Goal: Use online tool/utility: Utilize a website feature to perform a specific function

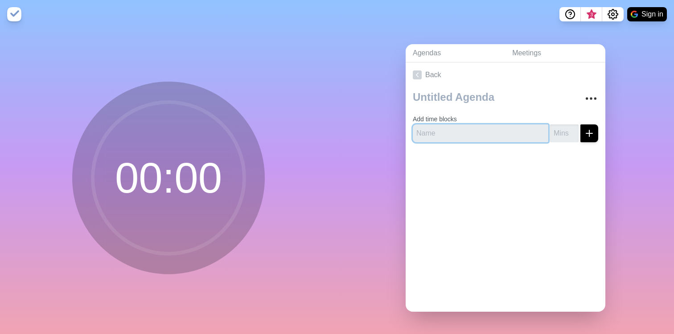
click at [447, 131] on input "text" at bounding box center [480, 133] width 135 height 18
click at [480, 131] on input "text" at bounding box center [480, 133] width 135 height 18
type input "1 Win (All - 30 secs ea.)"
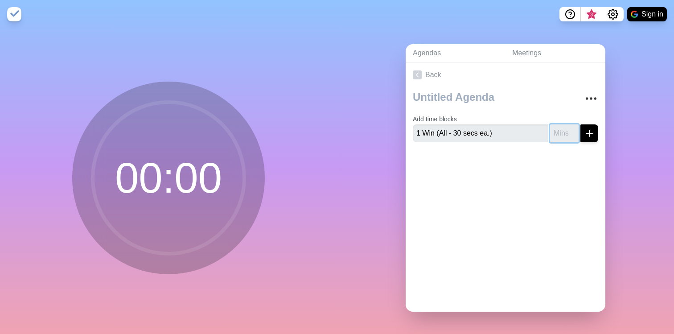
click at [550, 130] on input "number" at bounding box center [564, 133] width 29 height 18
click at [561, 127] on input "1" at bounding box center [564, 133] width 29 height 18
click at [517, 160] on div at bounding box center [506, 167] width 200 height 36
type input "2"
click at [564, 126] on input "2" at bounding box center [564, 133] width 29 height 18
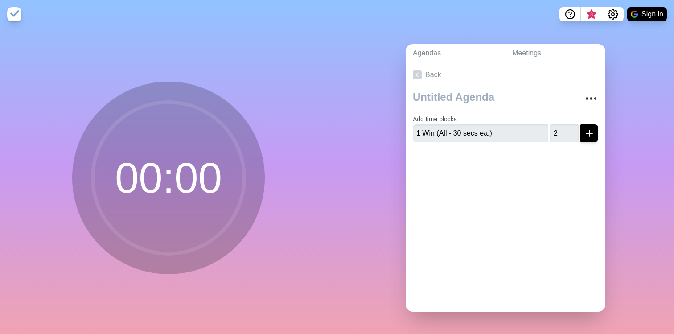
click at [545, 157] on div at bounding box center [506, 167] width 200 height 36
click at [580, 129] on button "submit" at bounding box center [589, 133] width 18 height 18
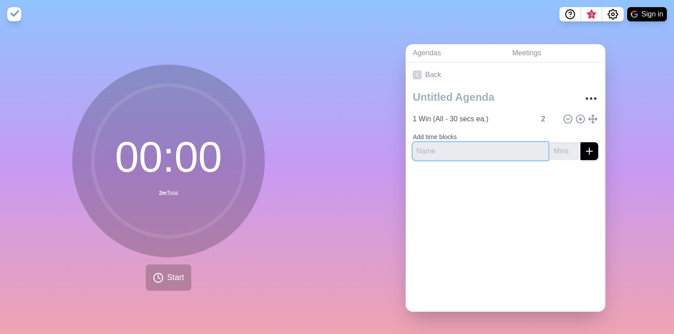
click at [476, 143] on input "text" at bounding box center [480, 151] width 135 height 18
type input "B.E. Update"
click at [509, 180] on div at bounding box center [506, 185] width 200 height 36
click at [550, 145] on input "number" at bounding box center [564, 151] width 29 height 18
type input "1"
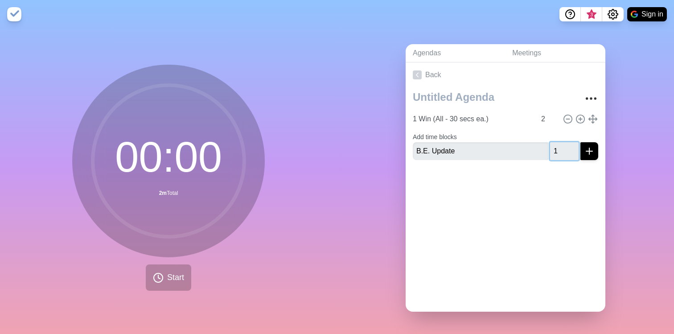
click at [561, 144] on input "1" at bounding box center [564, 151] width 29 height 18
click at [584, 146] on icon "submit" at bounding box center [589, 151] width 11 height 11
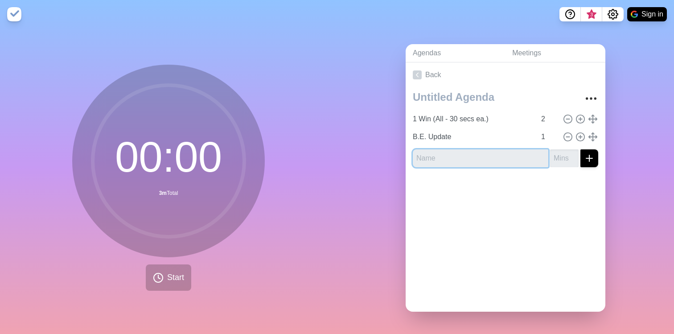
click at [496, 162] on input "text" at bounding box center [480, 158] width 135 height 18
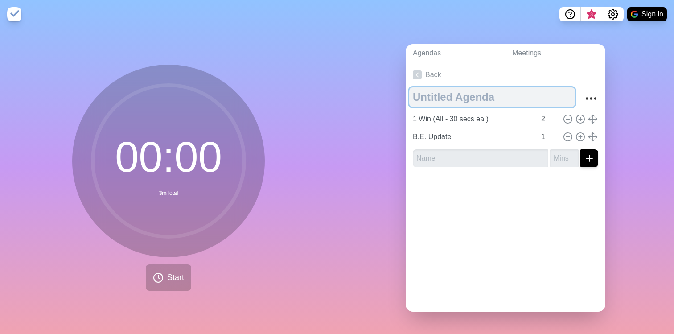
click at [456, 97] on textarea at bounding box center [492, 97] width 166 height 20
type textarea "Q3 Leadership Meeting"
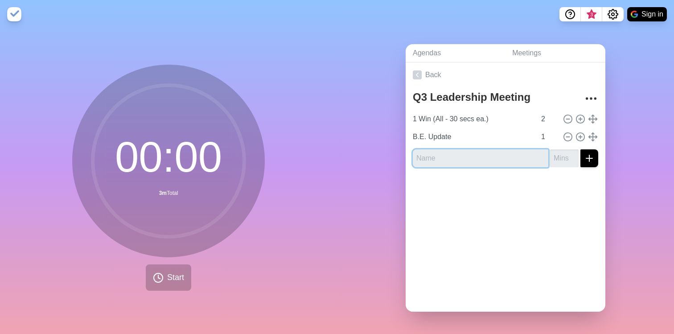
click at [461, 149] on input "text" at bounding box center [480, 158] width 135 height 18
type input "Q3 Review - Sales & [PERSON_NAME] ([PERSON_NAME] & [PERSON_NAME])"
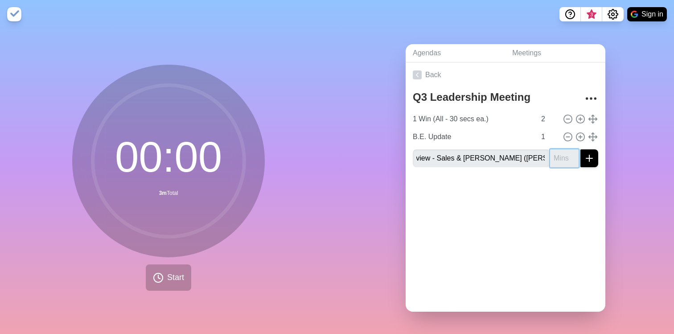
click at [550, 154] on input "number" at bounding box center [564, 158] width 29 height 18
type input "15"
click at [585, 158] on button "submit" at bounding box center [589, 158] width 18 height 18
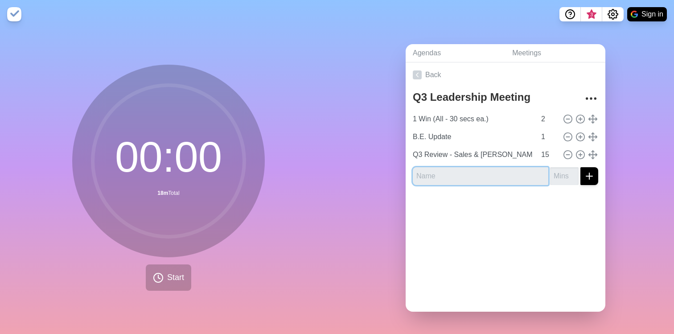
click at [480, 174] on input "text" at bounding box center [480, 176] width 135 height 18
type input "q"
type input "Q3 Review - Finance ([PERSON_NAME] & [PERSON_NAME])"
click at [550, 172] on input "number" at bounding box center [564, 176] width 29 height 18
type input "15"
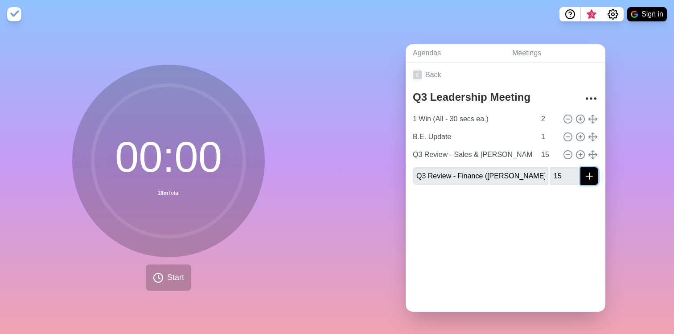
click at [584, 171] on icon "submit" at bounding box center [589, 176] width 11 height 11
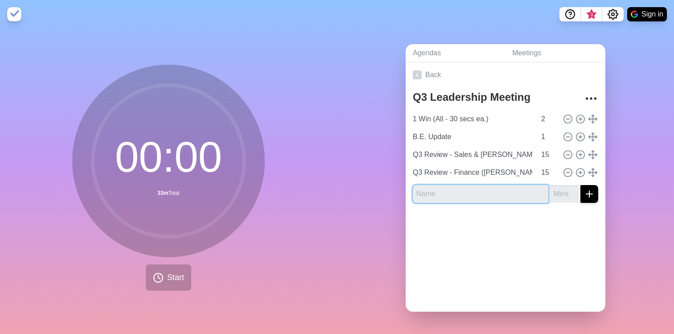
click at [488, 188] on input "text" at bounding box center [480, 194] width 135 height 18
type input "Q3 Review - Operations ([PERSON_NAME])"
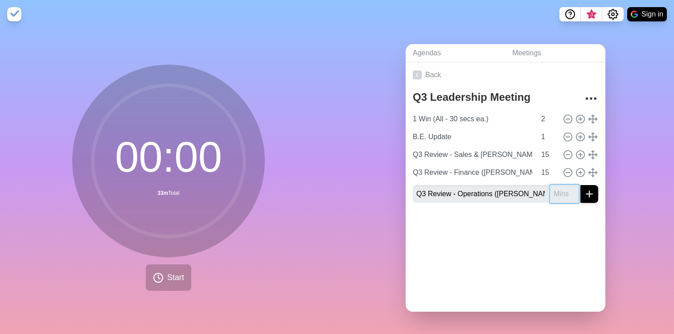
click at [552, 191] on input "number" at bounding box center [564, 194] width 29 height 18
type input "15"
click at [584, 189] on icon "submit" at bounding box center [589, 194] width 11 height 11
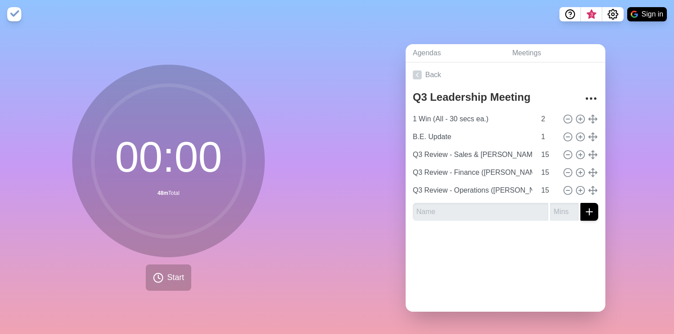
click at [505, 236] on div at bounding box center [506, 246] width 200 height 36
click at [489, 210] on input "text" at bounding box center [480, 212] width 135 height 18
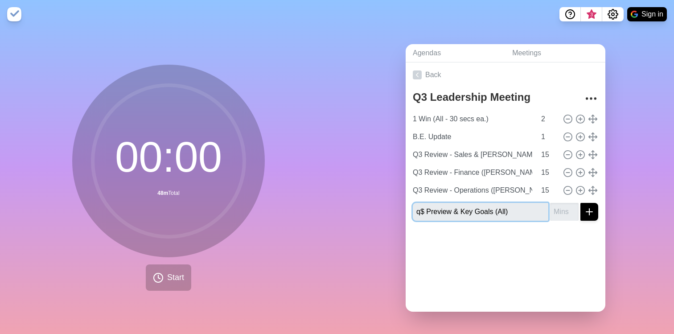
drag, startPoint x: 421, startPoint y: 209, endPoint x: 405, endPoint y: 208, distance: 16.5
click at [406, 208] on div "Q3 Leadership Meeting 1 Win (All - 30 secs ea.) 2 B.E. Update 1 Q3 Review - Sal…" at bounding box center [506, 157] width 200 height 140
type input "Q4 Preview & Key Goals (All)"
click at [561, 209] on input "-1" at bounding box center [564, 212] width 29 height 18
click at [552, 209] on input "-1" at bounding box center [564, 212] width 29 height 18
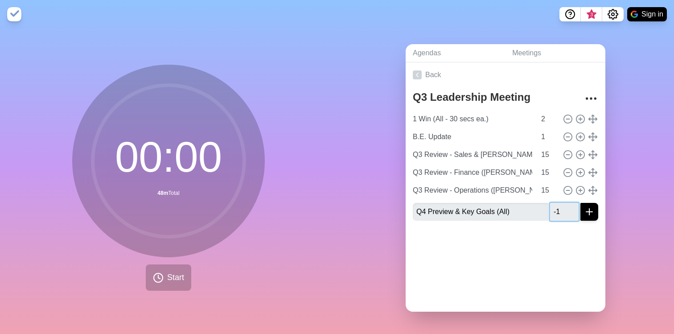
click at [552, 209] on input "-1" at bounding box center [564, 212] width 29 height 18
type input "10"
click at [569, 231] on div at bounding box center [506, 246] width 200 height 36
click at [580, 216] on button "submit" at bounding box center [589, 212] width 18 height 18
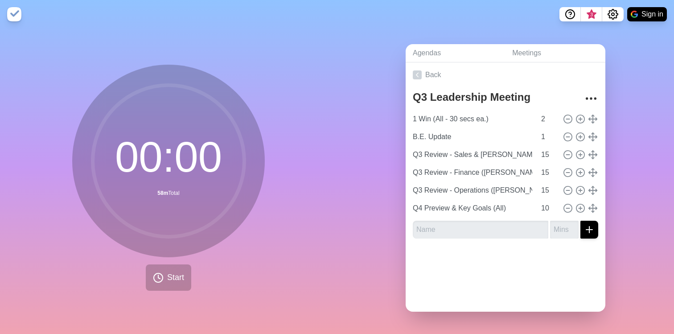
click at [553, 254] on div at bounding box center [506, 264] width 200 height 36
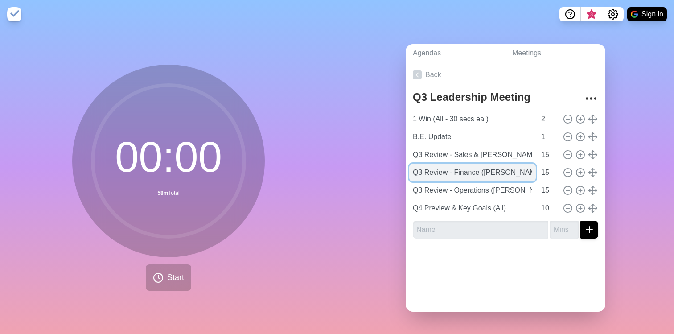
click at [492, 173] on input "Q3 Review - Finance ([PERSON_NAME] & [PERSON_NAME])" at bounding box center [472, 173] width 127 height 18
click at [492, 172] on input "Q3 Review - Finance ([PERSON_NAME] & [PERSON_NAME])" at bounding box center [472, 173] width 127 height 18
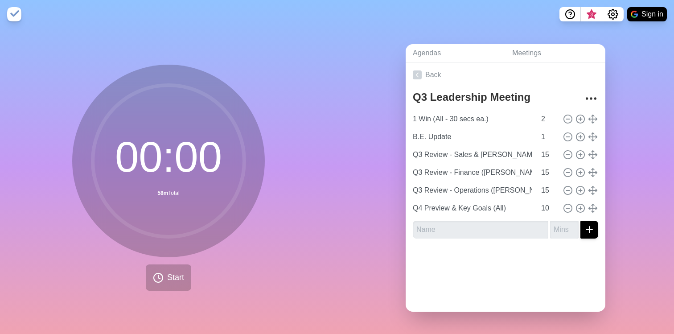
click at [500, 251] on div at bounding box center [506, 264] width 200 height 36
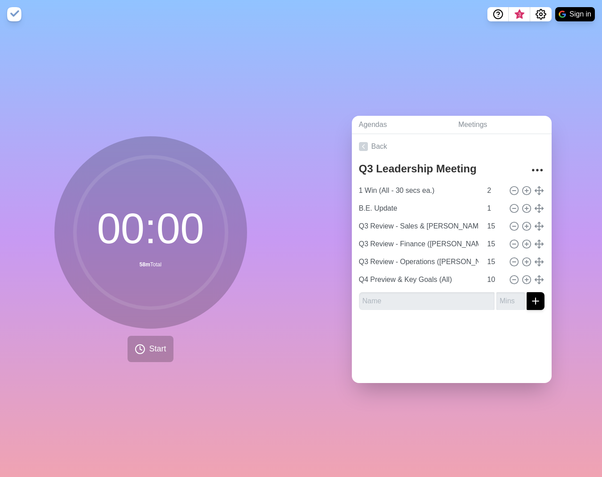
click at [211, 333] on div "00 : 00 58m Total Start" at bounding box center [150, 249] width 193 height 226
click at [135, 333] on circle at bounding box center [139, 349] width 9 height 9
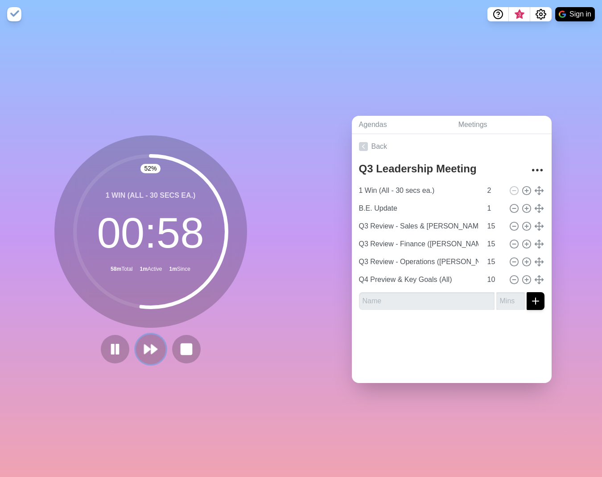
click at [144, 333] on polygon at bounding box center [147, 349] width 6 height 9
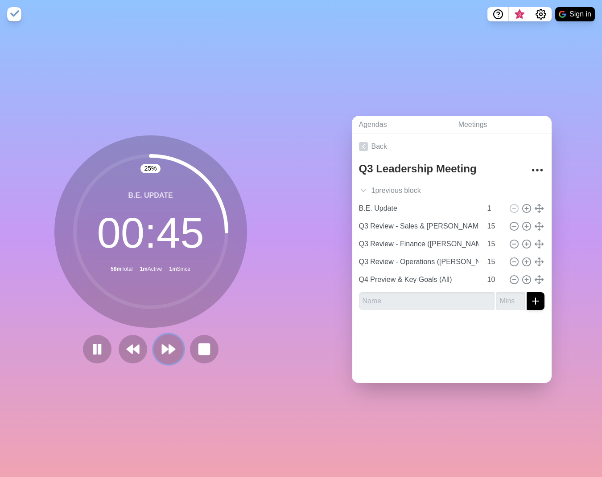
click at [169, 333] on polygon at bounding box center [172, 349] width 6 height 9
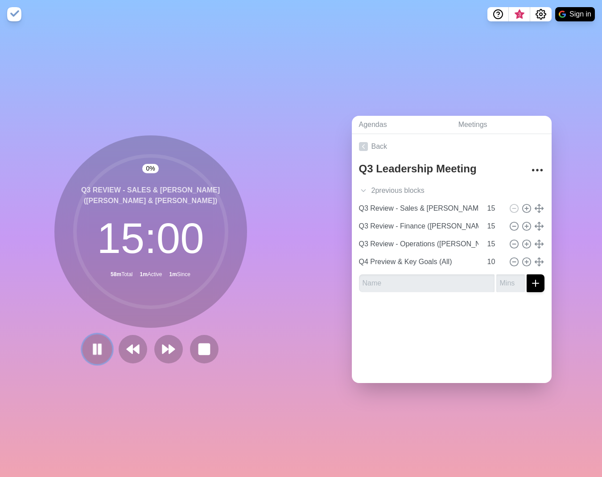
click at [102, 333] on button at bounding box center [97, 349] width 30 height 30
click at [93, 333] on div "0 % Q3 Review - Sales & [PERSON_NAME] ([PERSON_NAME] & [PERSON_NAME]) 15 : 00 5…" at bounding box center [150, 253] width 301 height 449
click at [93, 333] on icon at bounding box center [97, 349] width 15 height 15
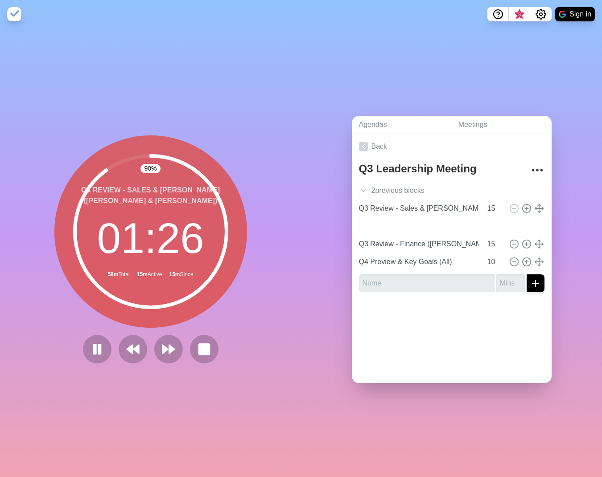
type input "Q3 Review - Operations ([PERSON_NAME])"
type input "Q3 Review - Finance ([PERSON_NAME] & [PERSON_NAME])"
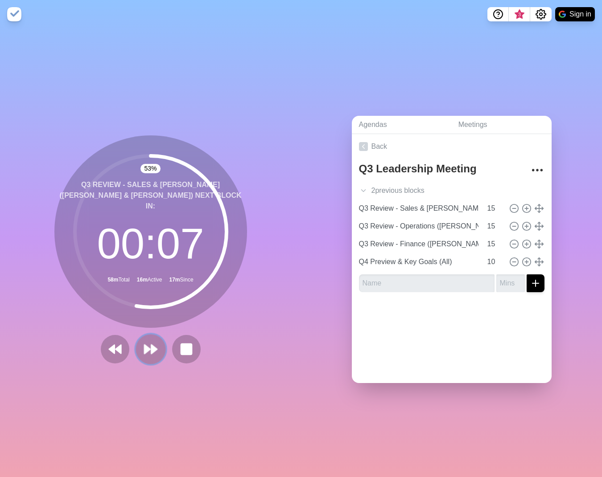
click at [144, 333] on polygon at bounding box center [147, 349] width 6 height 9
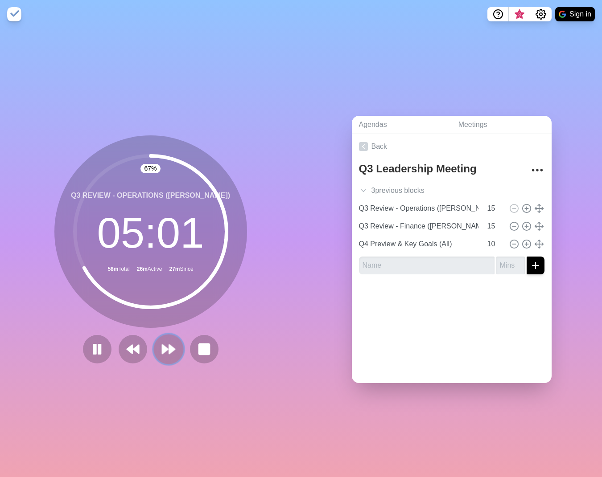
click at [162, 333] on polygon at bounding box center [165, 349] width 6 height 9
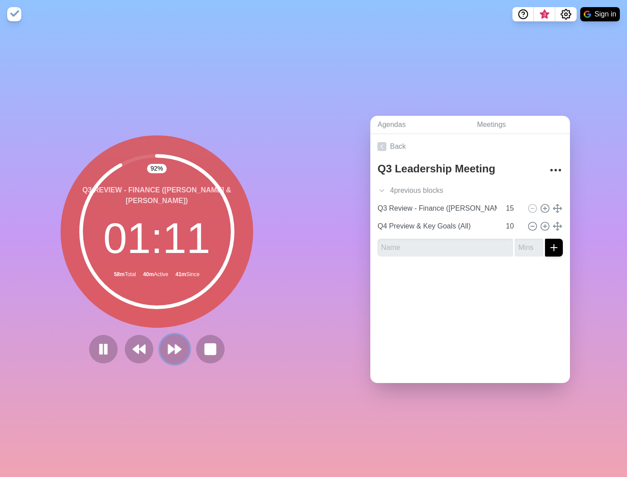
click at [168, 333] on polygon at bounding box center [171, 349] width 6 height 9
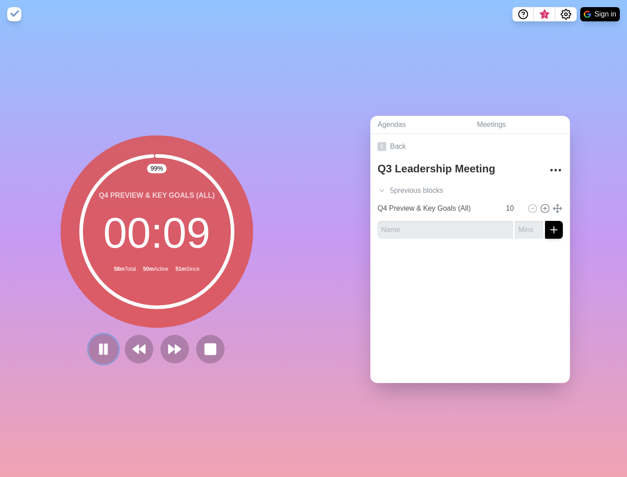
click at [111, 333] on button at bounding box center [103, 349] width 30 height 30
